Goal: Task Accomplishment & Management: Manage account settings

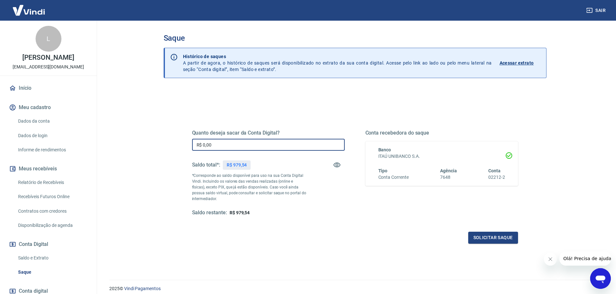
drag, startPoint x: 233, startPoint y: 143, endPoint x: 0, endPoint y: 157, distance: 233.1
click at [0, 157] on div "Sair L [PERSON_NAME] [EMAIL_ADDRESS][DOMAIN_NAME] Início Meu cadastro Dados da …" at bounding box center [308, 147] width 616 height 294
type input "R$ 979,54"
click at [487, 238] on button "Solicitar saque" at bounding box center [493, 238] width 50 height 12
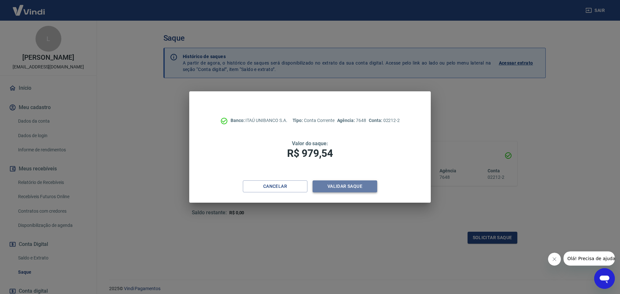
click at [365, 186] on button "Validar saque" at bounding box center [345, 187] width 65 height 12
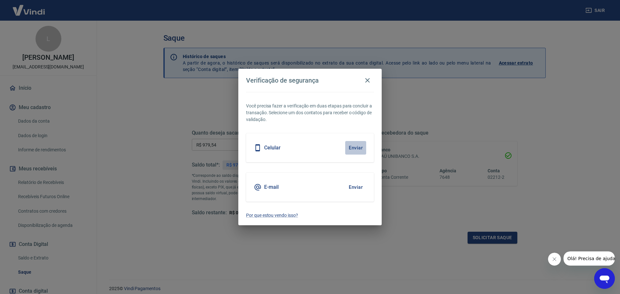
click at [352, 146] on button "Enviar" at bounding box center [355, 148] width 21 height 14
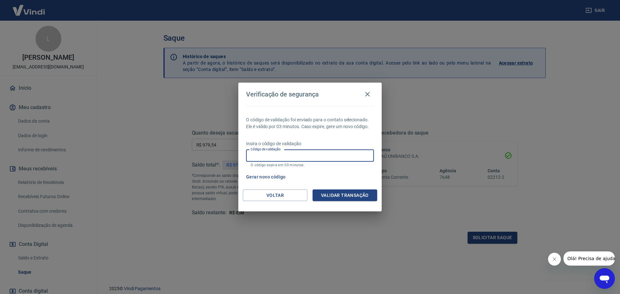
click at [288, 159] on input "Código de validação" at bounding box center [310, 156] width 128 height 12
click at [346, 175] on div "Gerar novo código" at bounding box center [309, 177] width 131 height 12
click at [254, 177] on button "Gerar novo código" at bounding box center [266, 177] width 45 height 12
click at [289, 174] on div "Gerar novo código" at bounding box center [309, 177] width 131 height 12
click at [281, 195] on button "Voltar" at bounding box center [275, 196] width 65 height 12
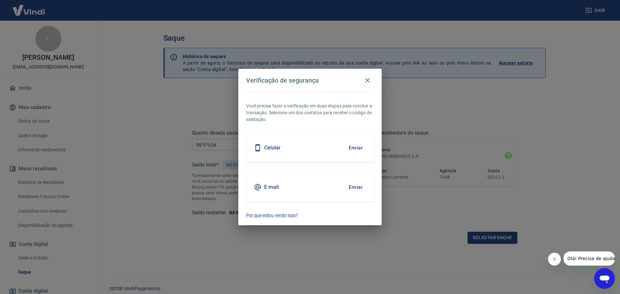
click at [292, 144] on div "Celular Enviar" at bounding box center [310, 147] width 128 height 29
drag, startPoint x: 354, startPoint y: 187, endPoint x: 354, endPoint y: 184, distance: 3.3
click at [354, 186] on button "Enviar" at bounding box center [355, 188] width 21 height 14
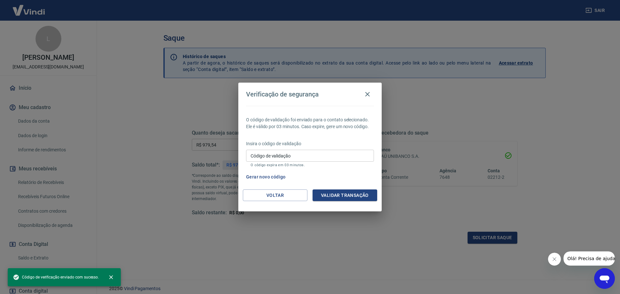
click at [259, 152] on div "Código de validação Código de validação O código expira em 03 minutos." at bounding box center [310, 158] width 128 height 17
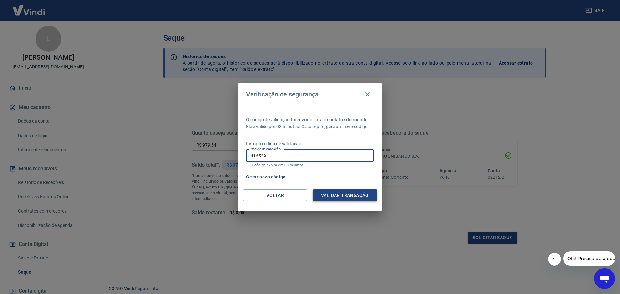
type input "416539"
click at [340, 194] on button "Validar transação" at bounding box center [345, 196] width 65 height 12
